Goal: Task Accomplishment & Management: Manage account settings

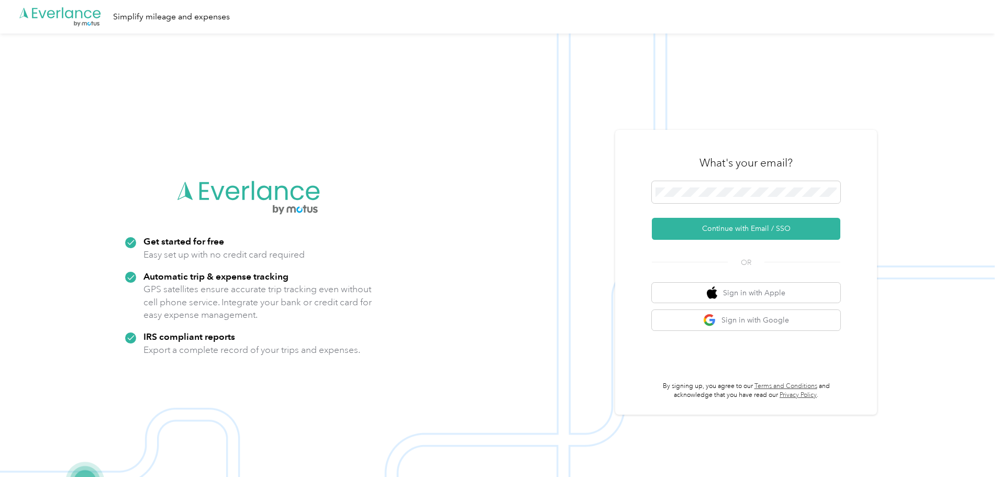
click at [746, 216] on form "Continue with Email / SSO" at bounding box center [746, 210] width 188 height 59
click at [750, 225] on button "Continue with Email / SSO" at bounding box center [746, 229] width 188 height 22
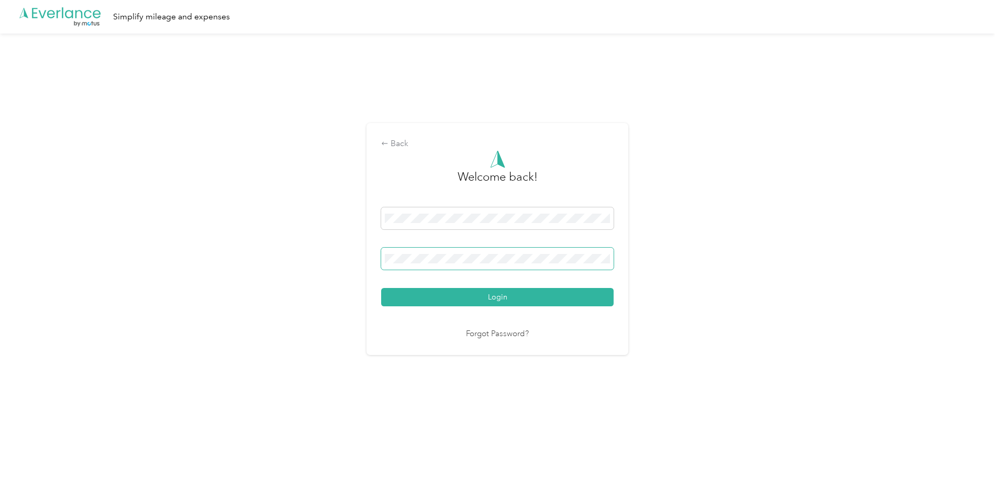
click at [381, 288] on button "Login" at bounding box center [497, 297] width 232 height 18
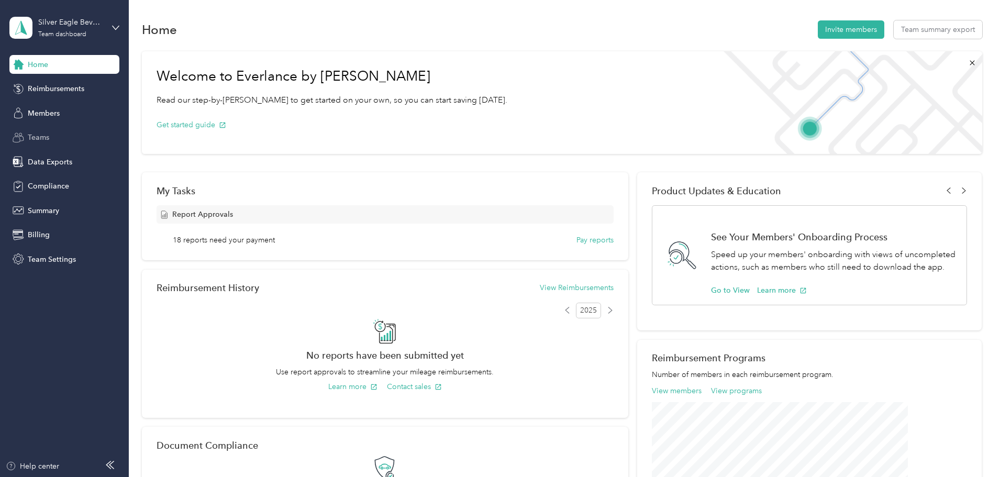
click at [37, 131] on div "Teams" at bounding box center [64, 137] width 110 height 19
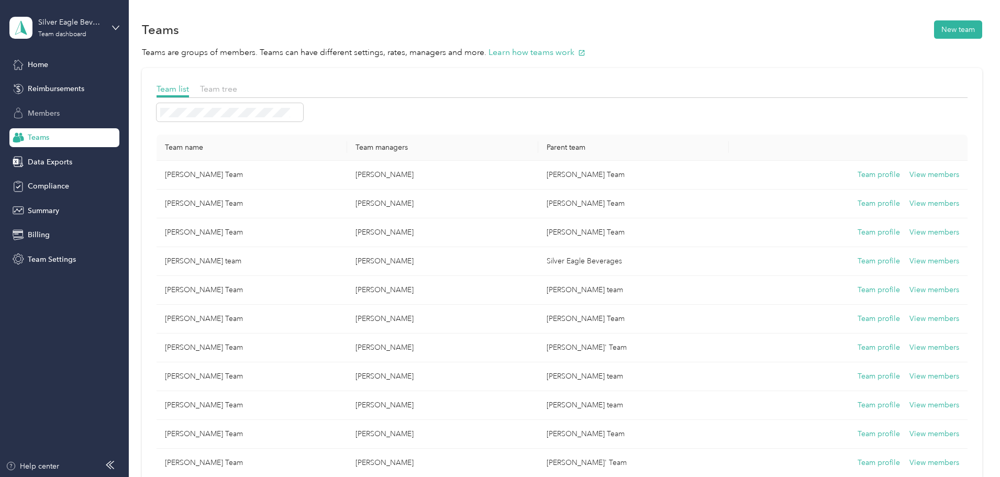
click at [46, 109] on span "Members" at bounding box center [44, 113] width 32 height 11
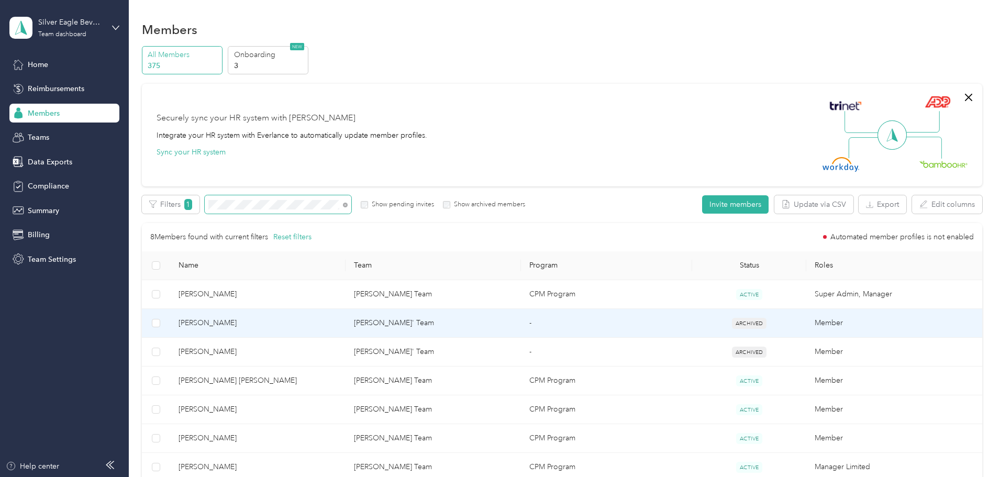
scroll to position [52, 0]
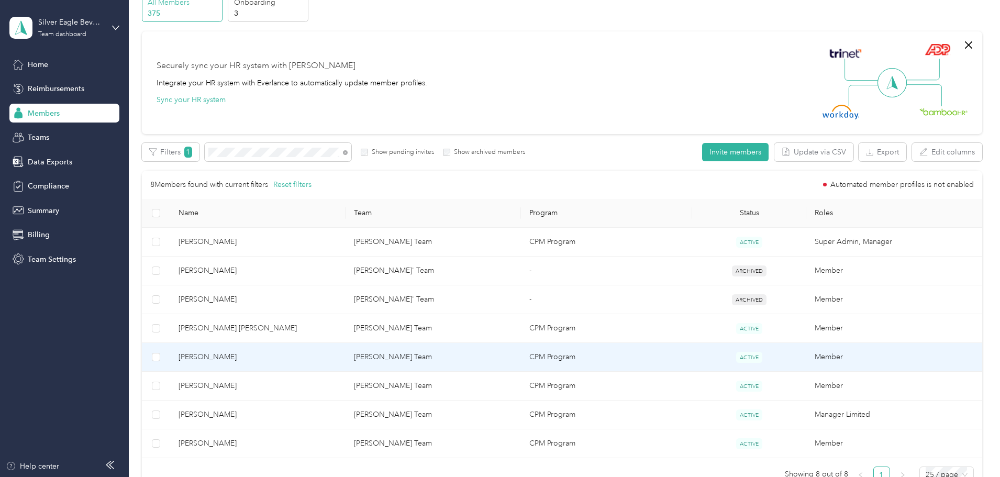
click at [268, 356] on span "[PERSON_NAME]" at bounding box center [257, 357] width 159 height 12
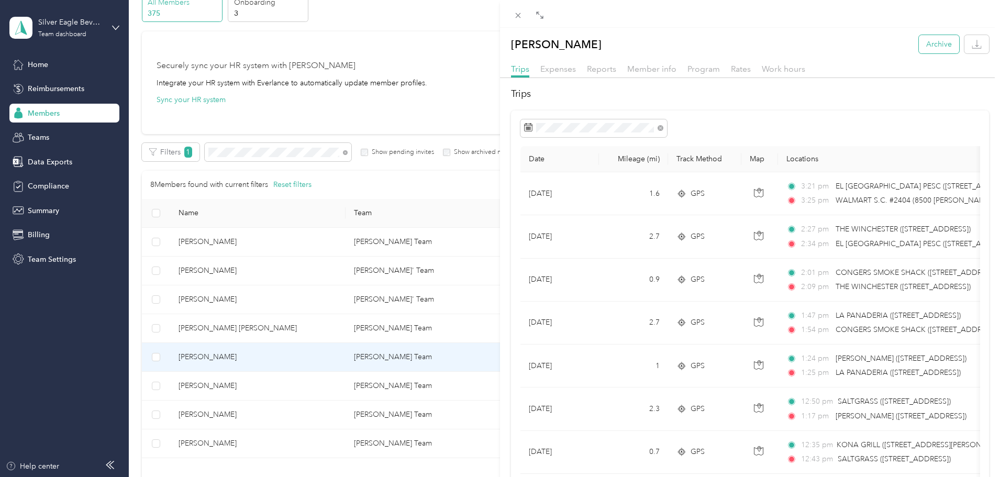
click at [923, 41] on button "Archive" at bounding box center [938, 44] width 40 height 18
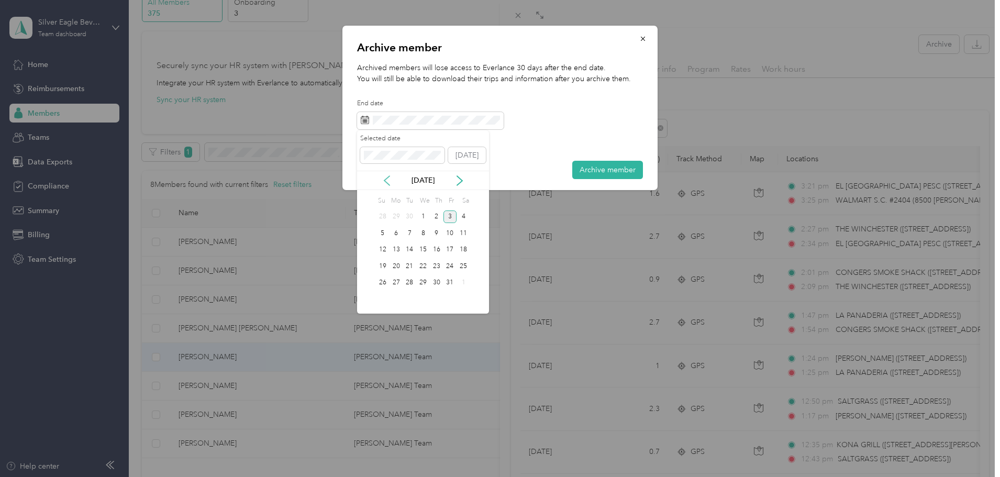
click at [381, 177] on icon at bounding box center [386, 180] width 10 height 10
click at [431, 232] on div "11" at bounding box center [437, 233] width 14 height 13
click at [406, 230] on div "9" at bounding box center [409, 233] width 14 height 13
click at [391, 236] on div "8" at bounding box center [396, 233] width 14 height 13
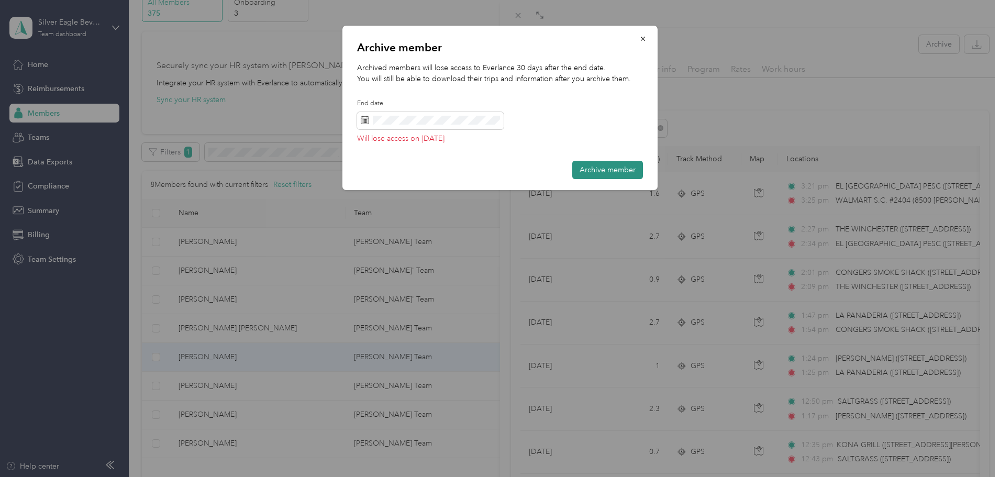
click at [616, 170] on button "Archive member" at bounding box center [607, 170] width 71 height 18
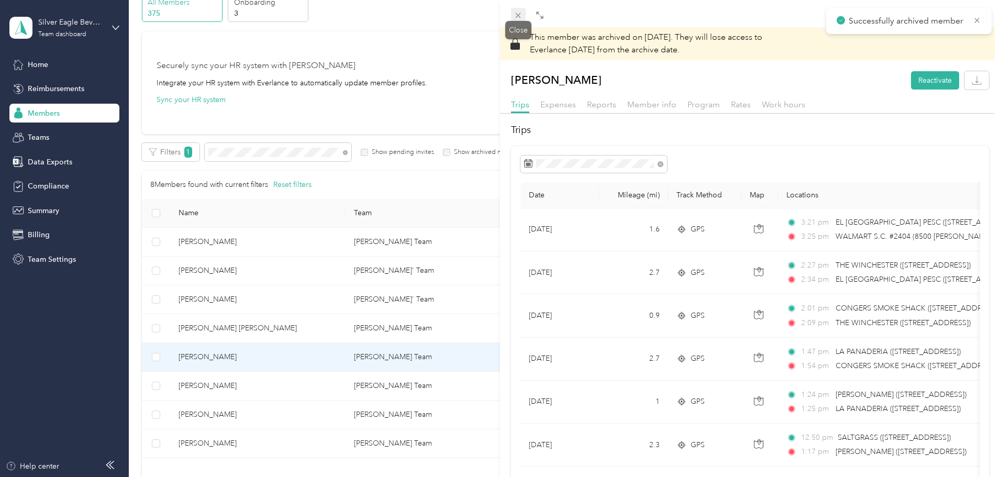
click at [513, 15] on icon at bounding box center [517, 15] width 9 height 9
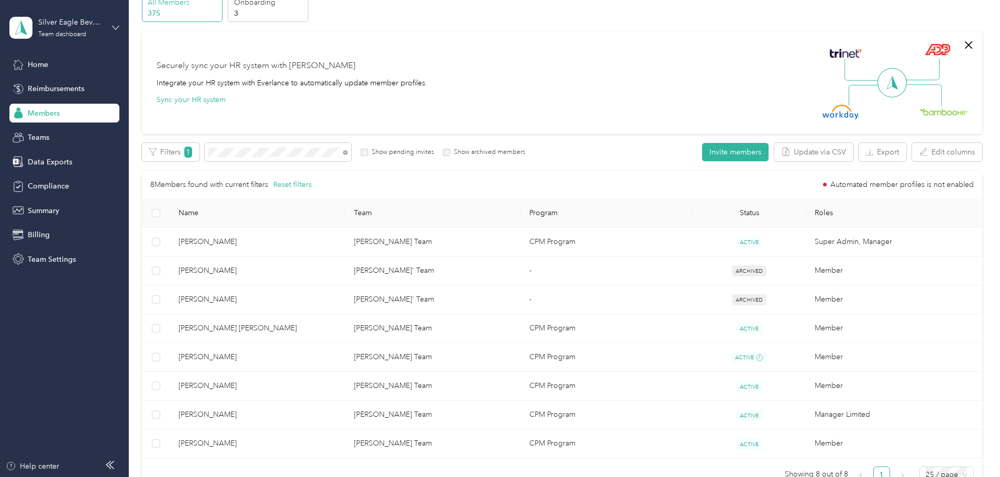
click at [117, 25] on icon at bounding box center [115, 27] width 7 height 7
click at [45, 135] on div "Log out" at bounding box center [39, 133] width 40 height 11
